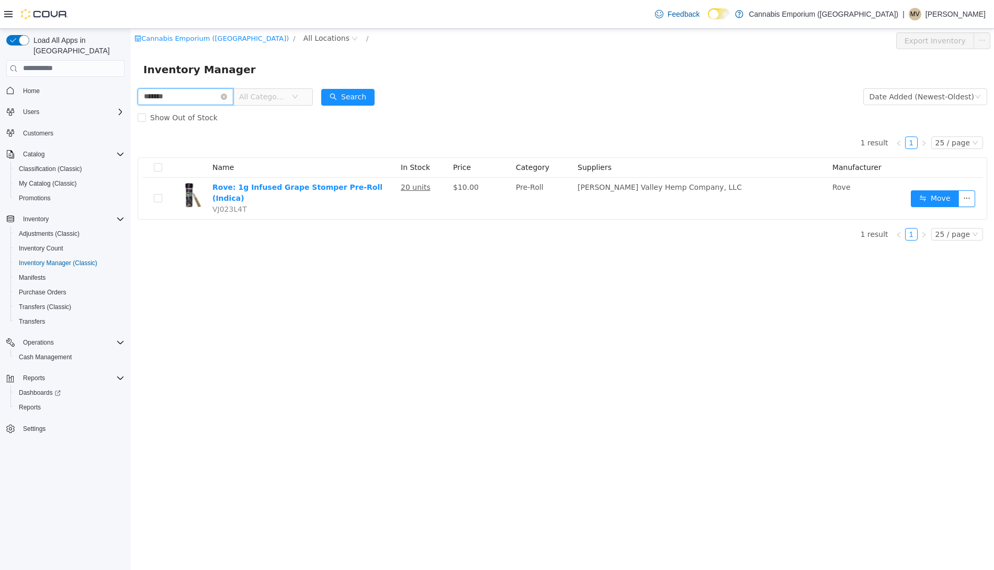
click at [197, 92] on input "*******" at bounding box center [186, 96] width 96 height 17
type input "****"
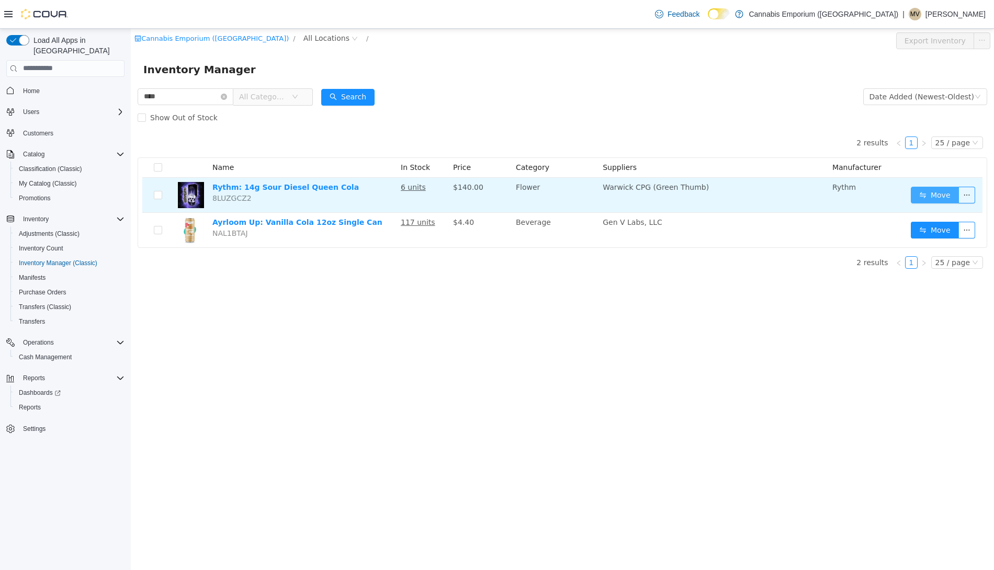
click at [929, 192] on button "Move" at bounding box center [935, 194] width 48 height 17
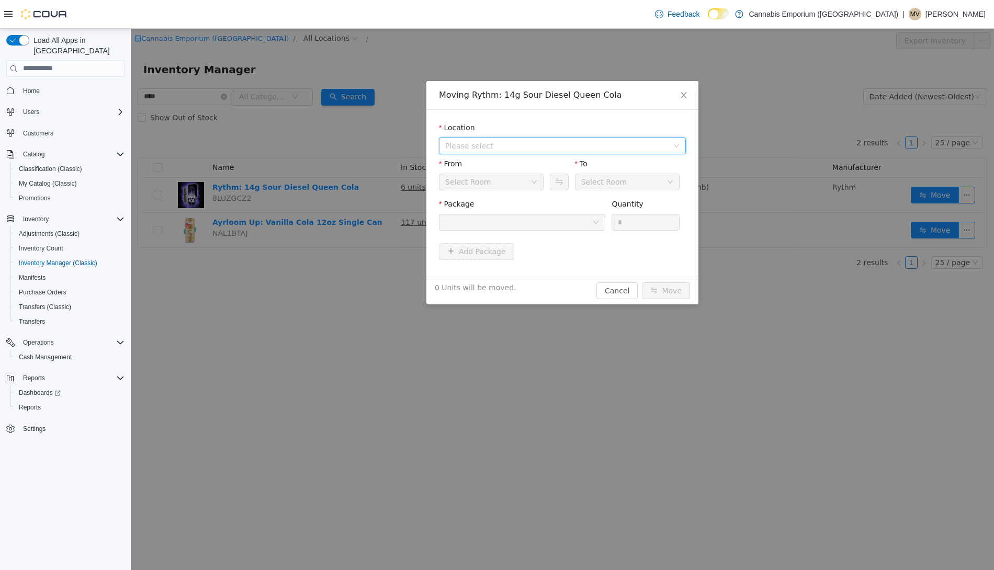
click at [520, 142] on span "Please select" at bounding box center [556, 145] width 223 height 10
click at [520, 178] on span "[STREET_ADDRESS]" at bounding box center [573, 183] width 221 height 14
click at [521, 226] on div at bounding box center [518, 222] width 147 height 16
click at [561, 182] on button "Swap" at bounding box center [559, 181] width 18 height 17
click at [543, 226] on div at bounding box center [518, 222] width 147 height 16
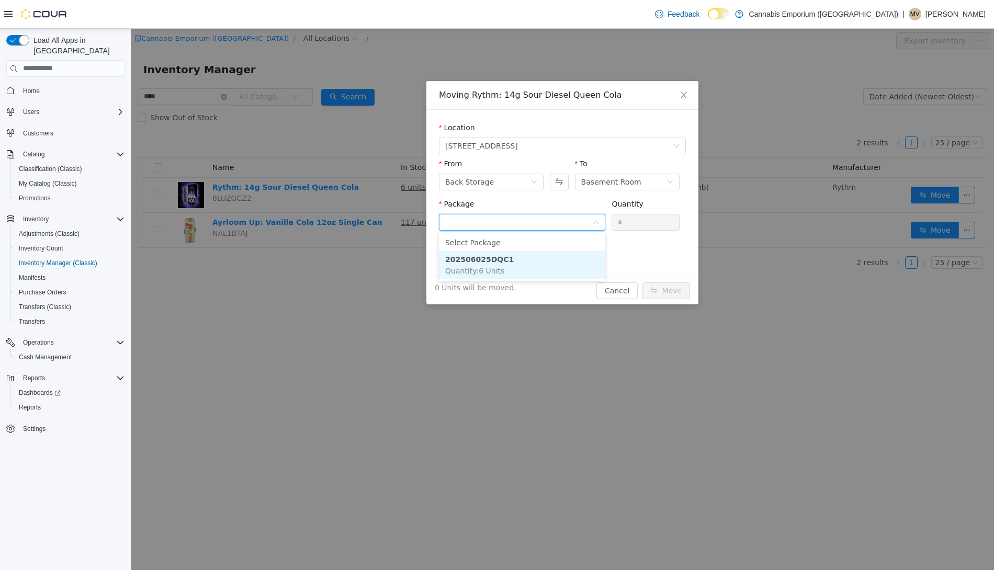
click at [543, 258] on li "202506025DQC1 Quantity : 6 Units" at bounding box center [522, 265] width 166 height 28
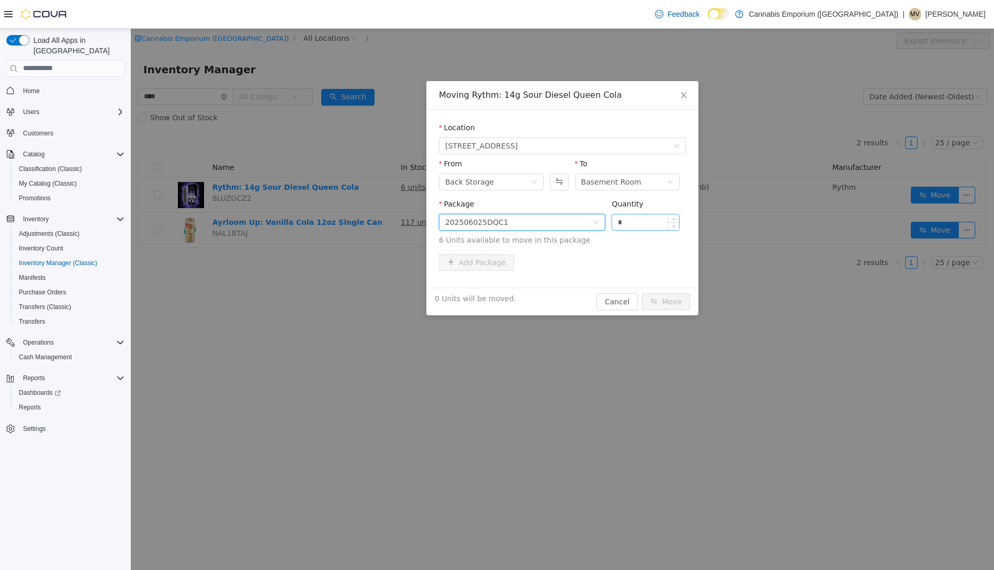
click at [639, 226] on input "*" at bounding box center [645, 222] width 67 height 16
type input "*"
click at [642, 293] on button "Move" at bounding box center [666, 301] width 48 height 17
